Goal: Task Accomplishment & Management: Use online tool/utility

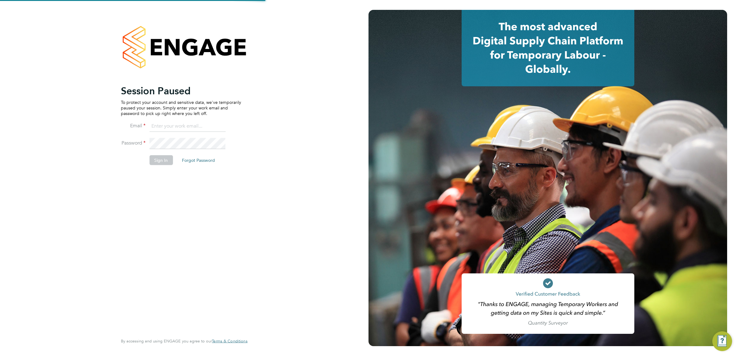
type input "[EMAIL_ADDRESS][DOMAIN_NAME]"
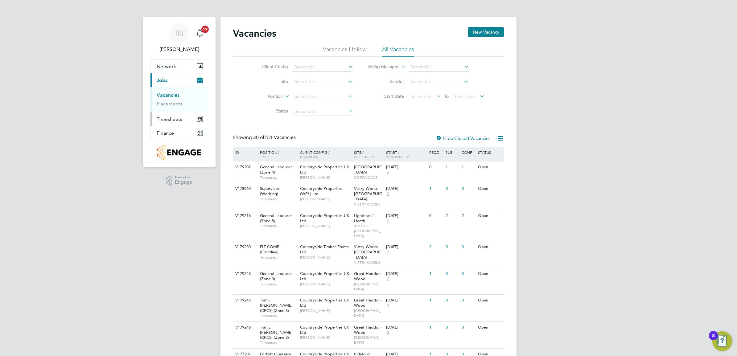
click at [176, 116] on button "Timesheets" at bounding box center [178, 119] width 57 height 14
click at [178, 109] on link "Timesheets" at bounding box center [170, 109] width 26 height 6
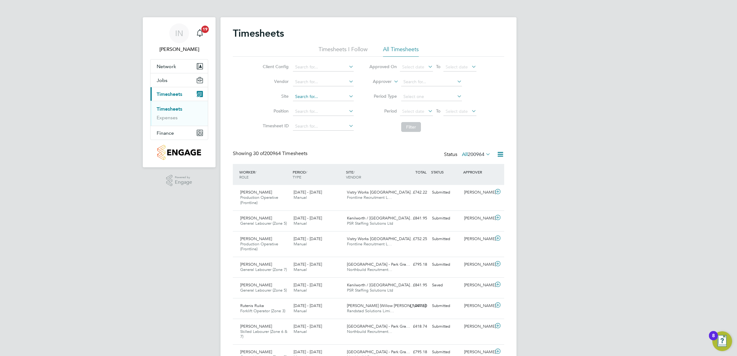
click at [322, 95] on input at bounding box center [323, 97] width 61 height 9
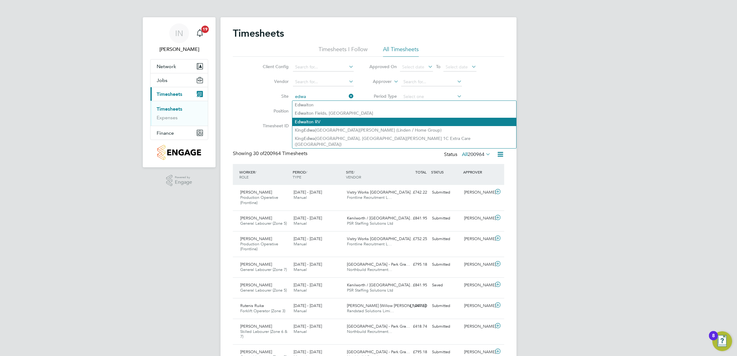
click at [340, 118] on li "Edwa lton RV" at bounding box center [404, 122] width 224 height 8
type input "Edwalton RV"
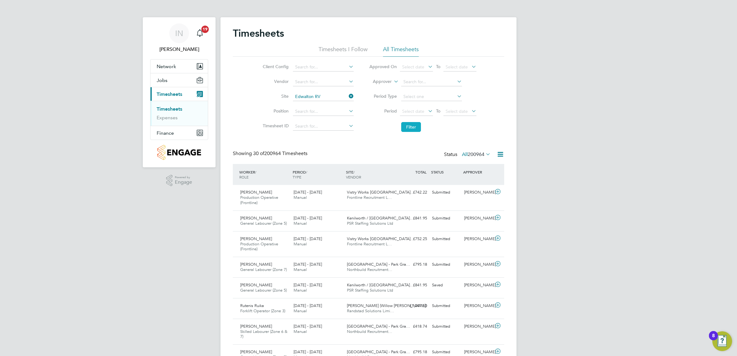
click at [419, 124] on button "Filter" at bounding box center [411, 127] width 20 height 10
